Goal: Information Seeking & Learning: Find specific fact

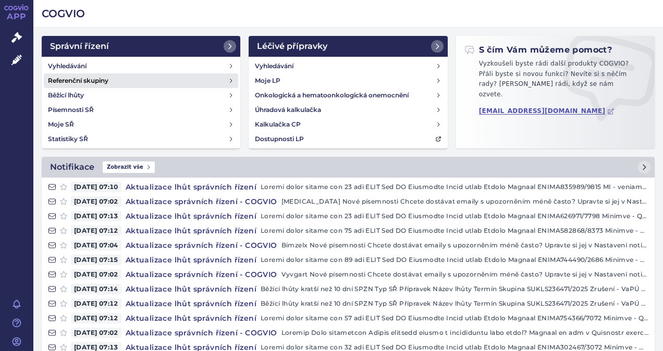
drag, startPoint x: 68, startPoint y: 66, endPoint x: 98, endPoint y: 77, distance: 32.2
click at [68, 66] on h4 "Vyhledávání" at bounding box center [67, 66] width 39 height 10
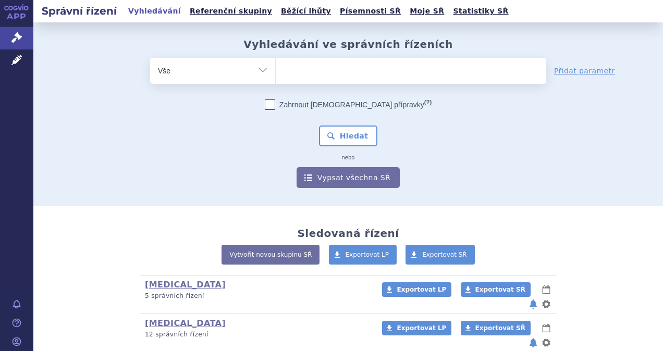
click at [299, 68] on ul at bounding box center [411, 69] width 271 height 22
click at [276, 68] on select at bounding box center [275, 70] width 1 height 26
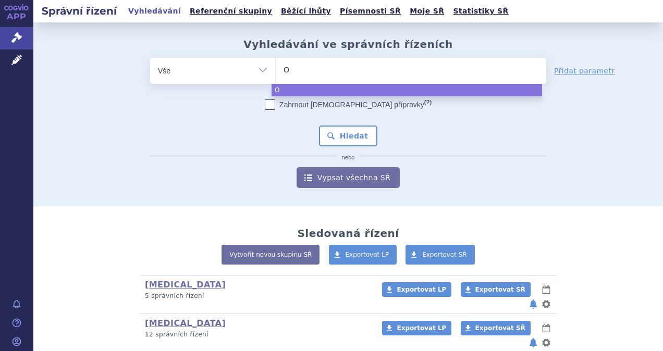
type input "Ot"
type input "Ote"
type input "Otez"
type input "Otezla"
select select "Otezla"
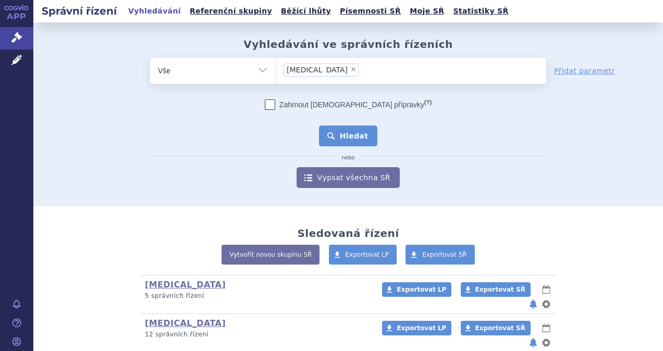
click at [351, 141] on button "Hledat" at bounding box center [348, 136] width 59 height 21
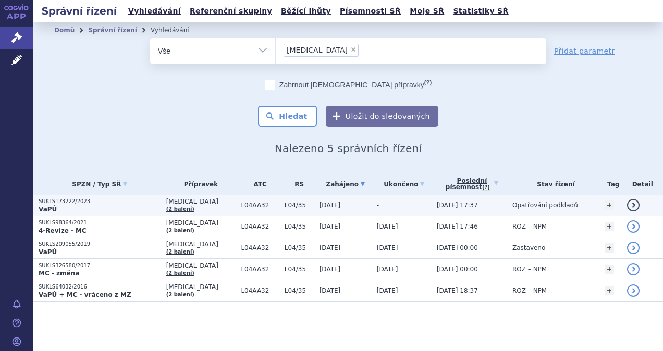
click at [55, 203] on p "SUKLS173222/2023" at bounding box center [100, 201] width 123 height 7
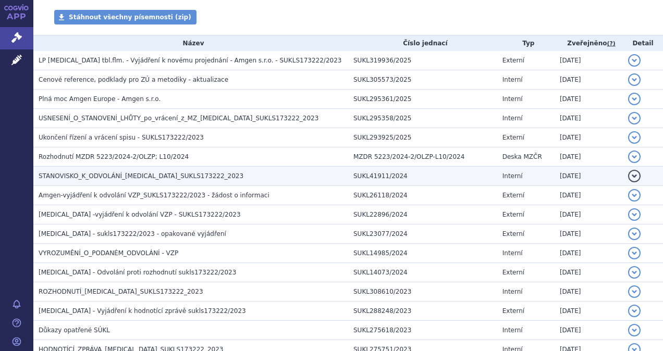
scroll to position [209, 0]
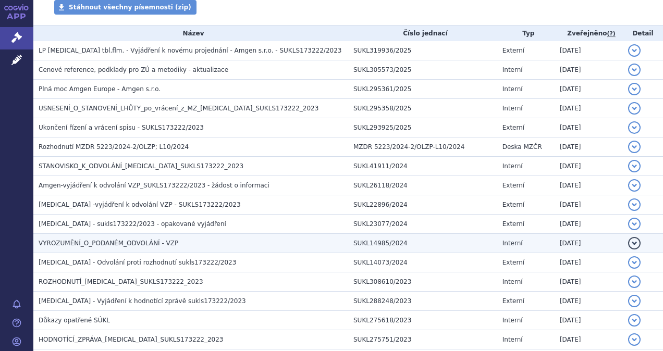
click at [99, 240] on span "VYROZUMĚNÍ_O_PODANÉM_ODVOLÁNÍ - VZP" at bounding box center [109, 243] width 140 height 7
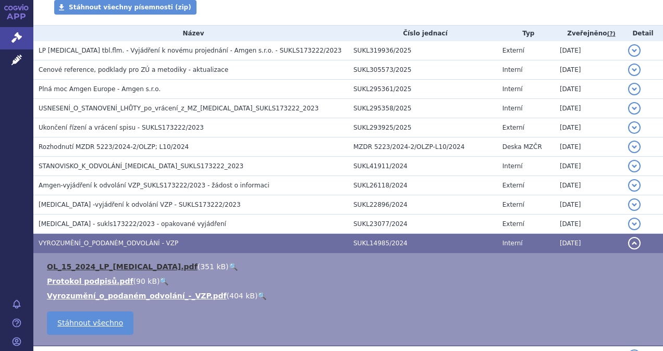
click at [103, 267] on link "OL_15_2024_LP_OTEZLA.pdf" at bounding box center [122, 267] width 151 height 8
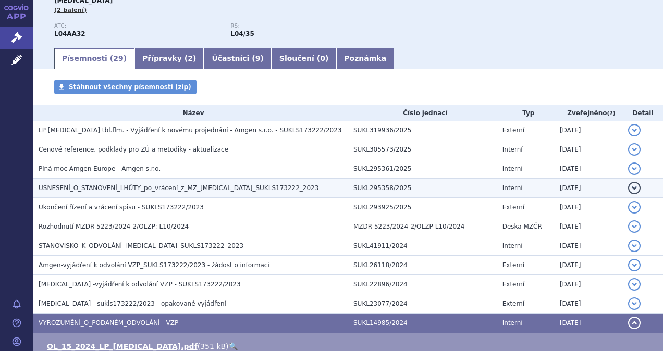
scroll to position [104, 0]
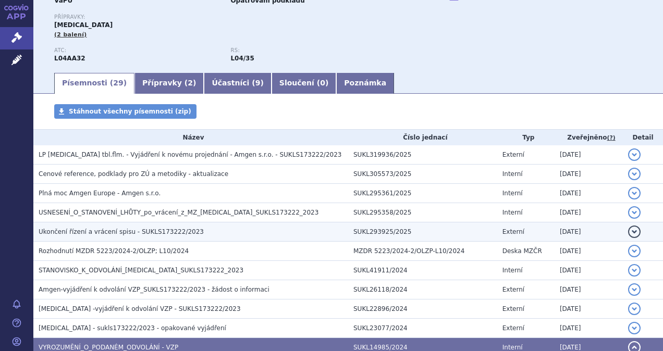
click at [103, 234] on span "Ukončení řízení a vrácení spisu - SUKLS173222/2023" at bounding box center [121, 231] width 165 height 7
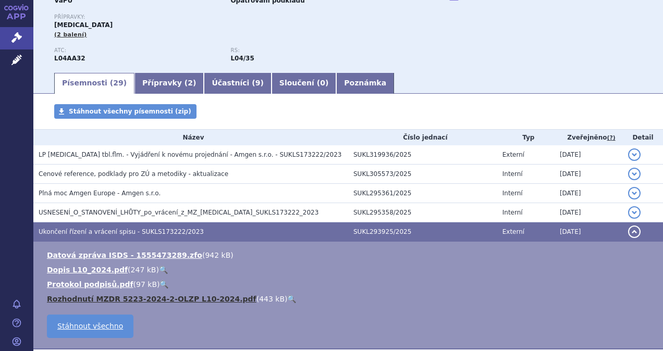
click at [128, 298] on link "Rozhodnutí MZDR 5223-2024-2-OLZP L10-2024.pdf" at bounding box center [152, 299] width 210 height 8
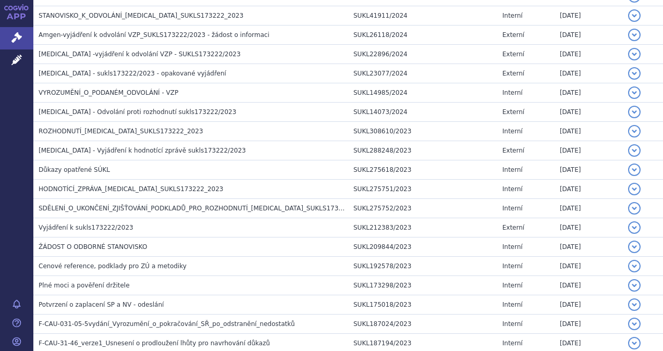
scroll to position [154, 0]
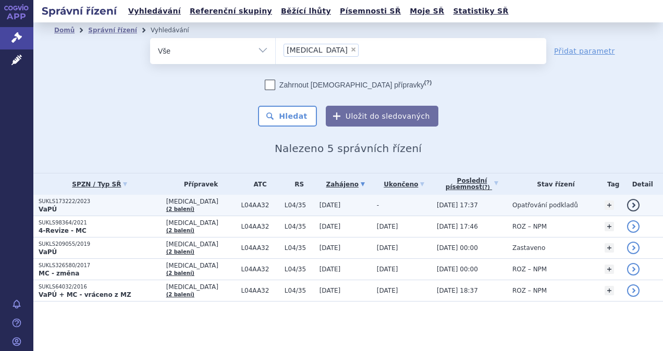
click at [71, 203] on p "SUKLS173222/2023" at bounding box center [100, 201] width 123 height 7
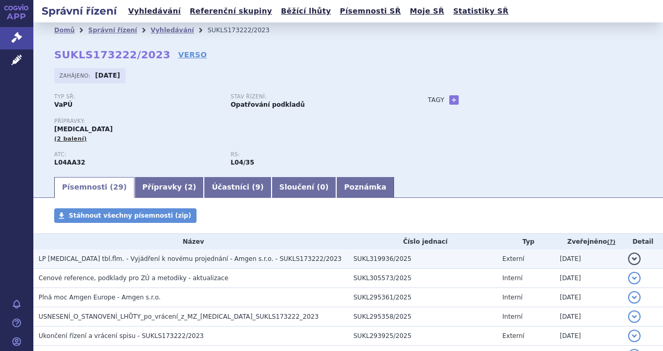
click at [117, 255] on span "LP [MEDICAL_DATA] tbl.flm. - Vyjádření k novému projednání - Amgen s.r.o. - SUK…" at bounding box center [190, 258] width 303 height 7
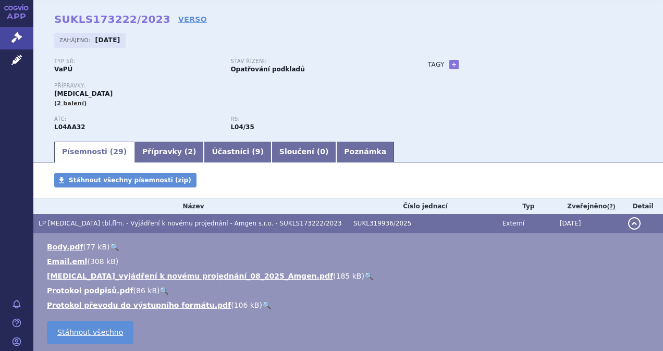
scroll to position [52, 0]
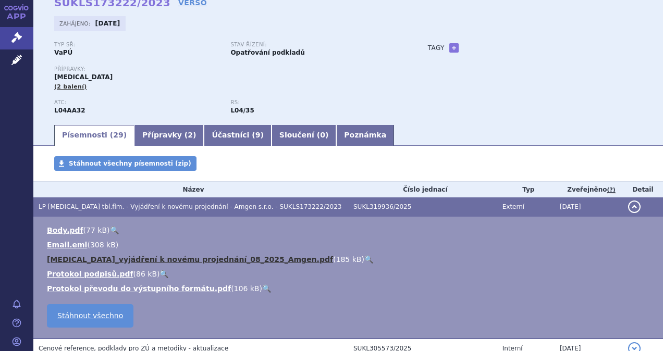
click at [143, 261] on link "[MEDICAL_DATA]_vyjádření k novému projednání_08_2025_Amgen.pdf" at bounding box center [190, 259] width 286 height 8
